Goal: Task Accomplishment & Management: Use online tool/utility

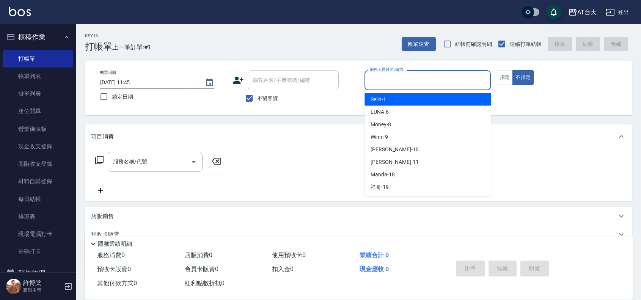
click at [430, 75] on input "服務人員姓名/編號" at bounding box center [428, 80] width 120 height 13
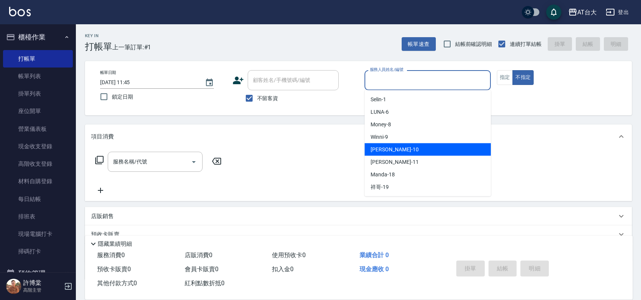
click at [408, 153] on div "JOJO -10" at bounding box center [428, 149] width 126 height 13
type input "JOJO-10"
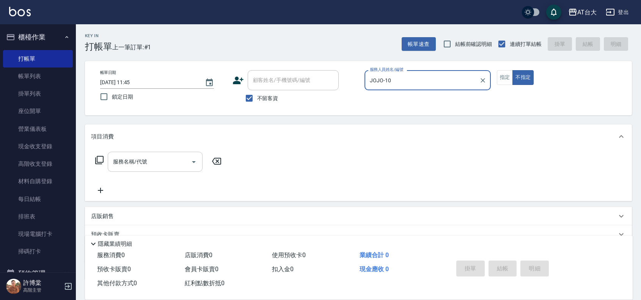
click at [175, 165] on input "服務名稱/代號" at bounding box center [149, 161] width 77 height 13
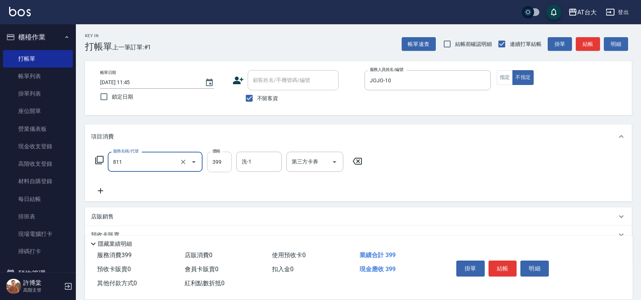
type input "洗+剪(811)"
click at [219, 159] on input "399" at bounding box center [219, 162] width 25 height 20
type input "450"
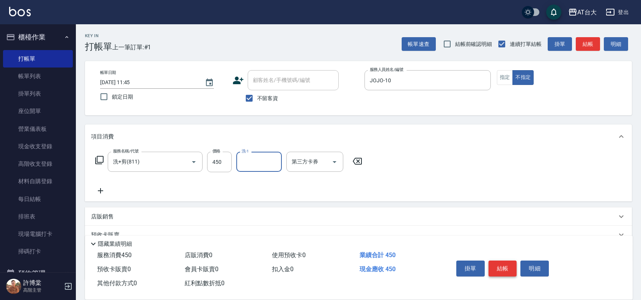
click at [509, 265] on button "結帳" at bounding box center [503, 269] width 28 height 16
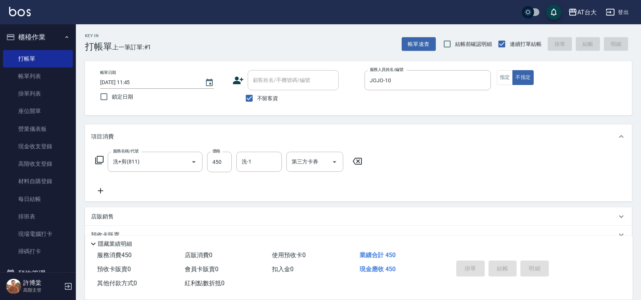
type input "[DATE] 13:47"
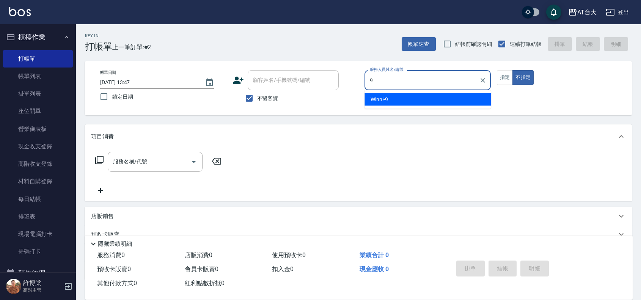
type input "Winni-9"
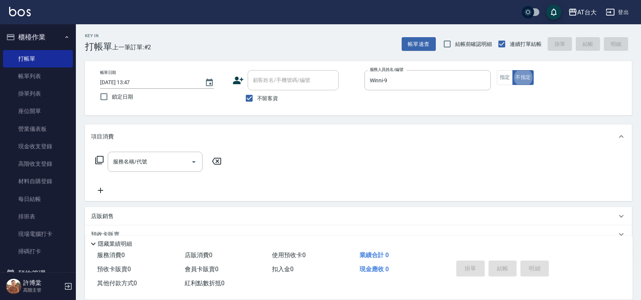
type button "false"
click at [503, 82] on button "指定" at bounding box center [505, 77] width 16 height 15
click at [139, 171] on div "服務名稱/代號" at bounding box center [155, 162] width 95 height 20
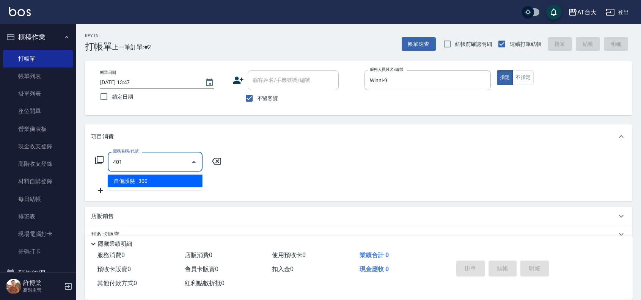
type input "自備護髮(401)"
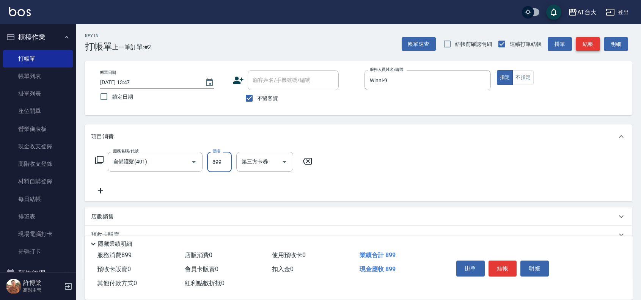
type input "899"
click at [588, 38] on button "結帳" at bounding box center [588, 44] width 24 height 14
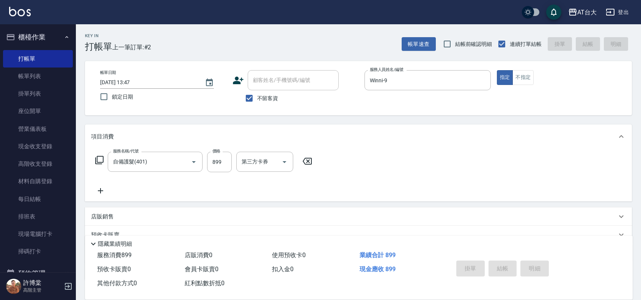
type input "[DATE] 14:14"
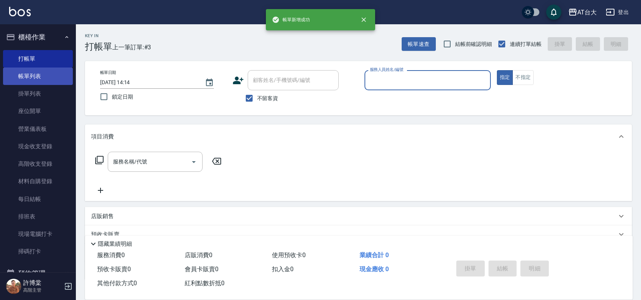
drag, startPoint x: 25, startPoint y: 78, endPoint x: 25, endPoint y: 73, distance: 5.4
click at [25, 78] on link "帳單列表" at bounding box center [38, 76] width 70 height 17
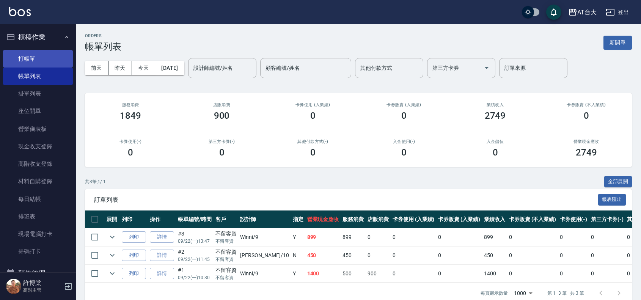
click at [13, 61] on link "打帳單" at bounding box center [38, 58] width 70 height 17
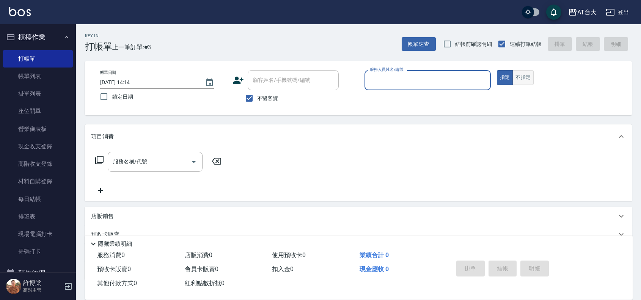
click at [530, 79] on button "不指定" at bounding box center [523, 77] width 21 height 15
